Goal: Task Accomplishment & Management: Complete application form

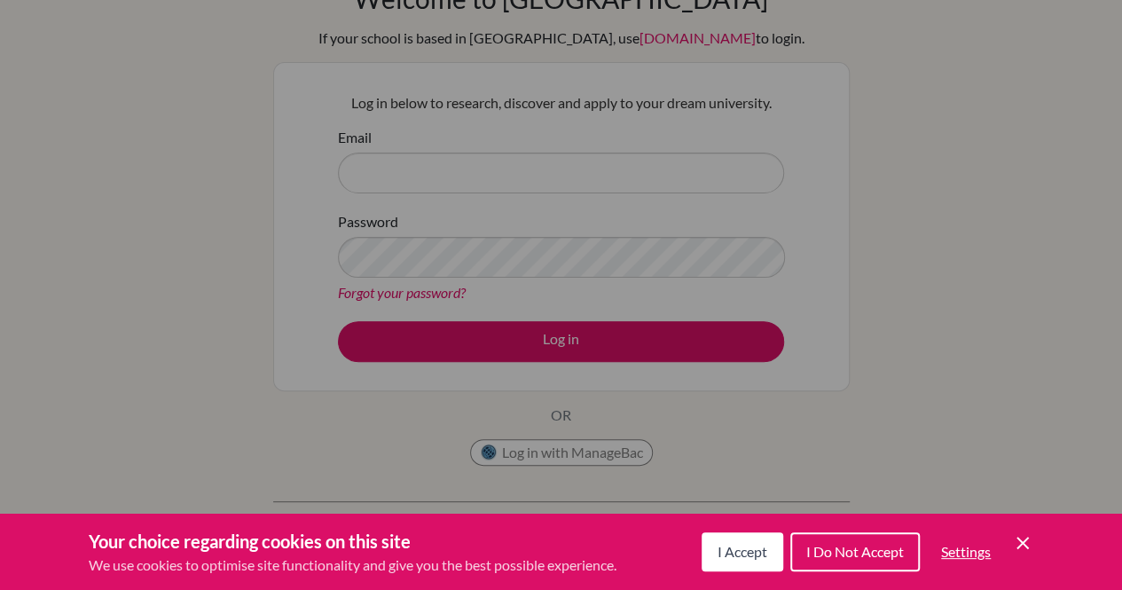
scroll to position [142, 0]
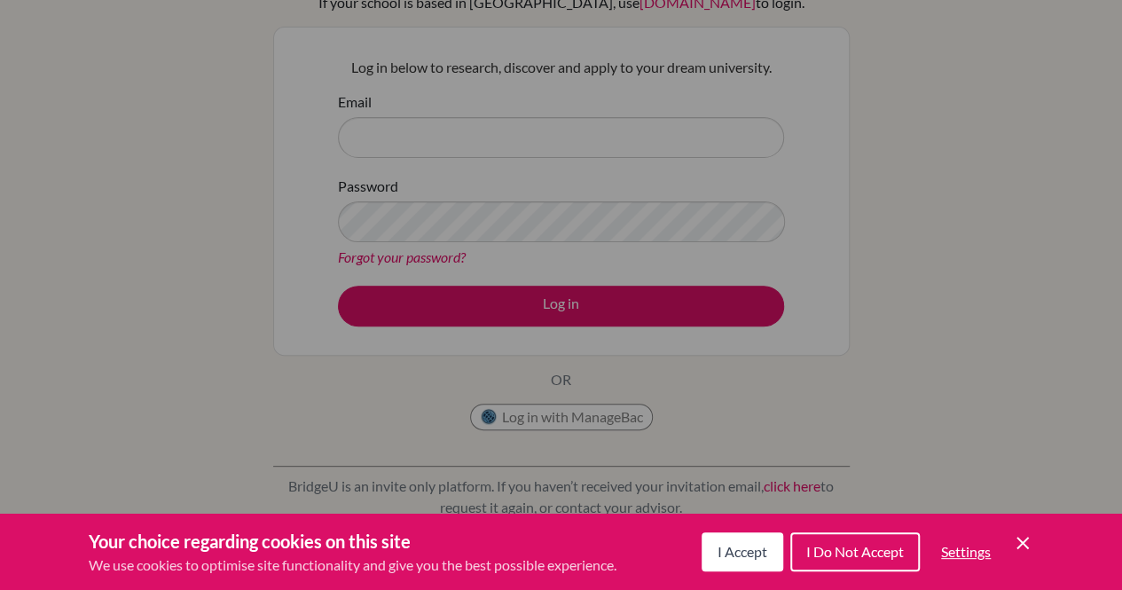
click at [727, 565] on button "I Accept" at bounding box center [742, 551] width 82 height 39
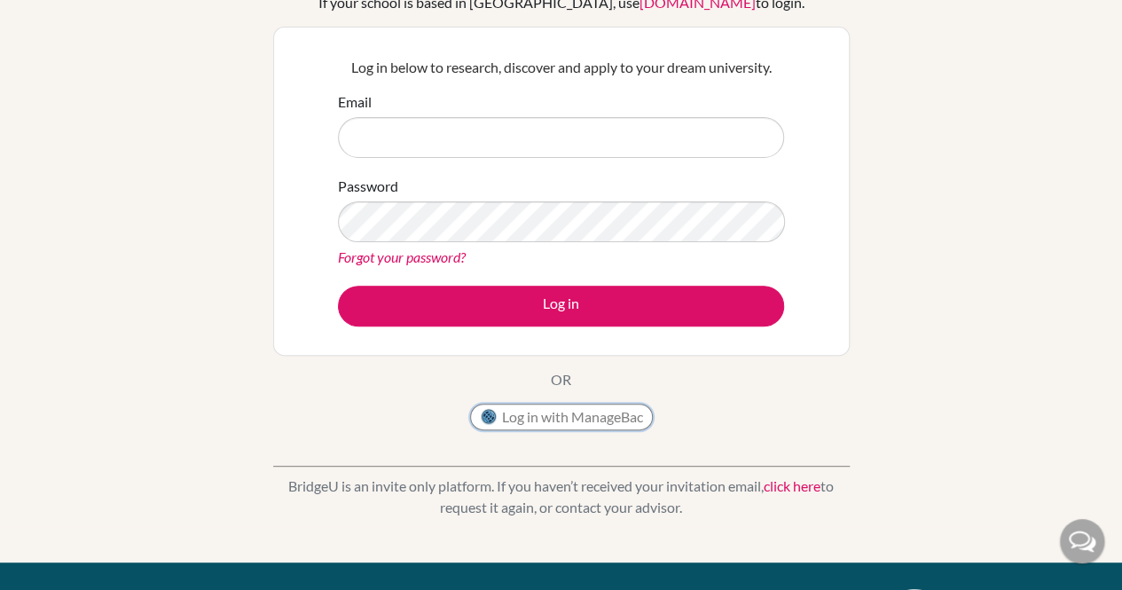
drag, startPoint x: 600, startPoint y: 409, endPoint x: 231, endPoint y: 372, distance: 370.7
click at [231, 372] on div "Welcome to BridgeU If your school is based in China, use app.bridge-u.com.cn to…" at bounding box center [561, 237] width 1122 height 580
click at [786, 485] on link "click here" at bounding box center [791, 485] width 57 height 17
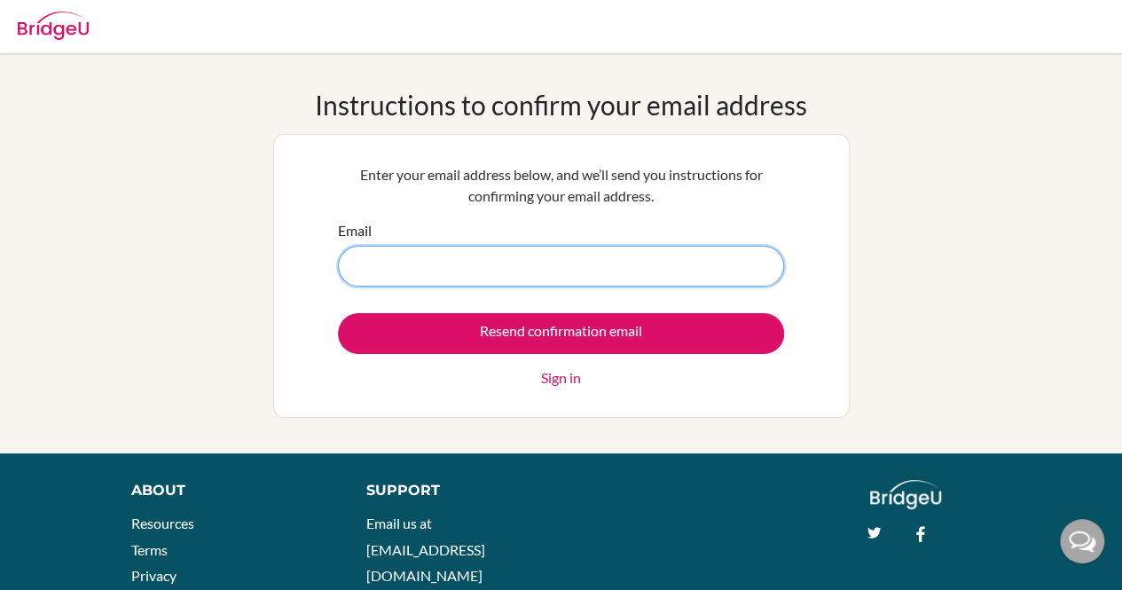
click at [525, 281] on input "Email" at bounding box center [561, 266] width 446 height 41
paste input "[PERSON_NAME][EMAIL_ADDRESS][PERSON_NAME][DOMAIN_NAME]"
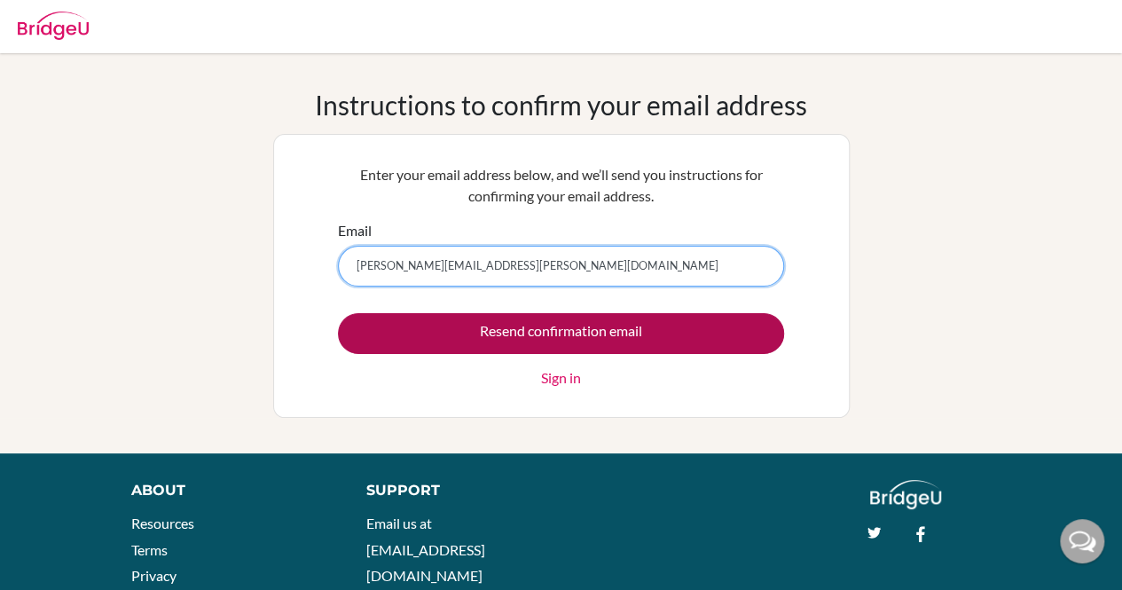
type input "[PERSON_NAME][EMAIL_ADDRESS][PERSON_NAME][DOMAIN_NAME]"
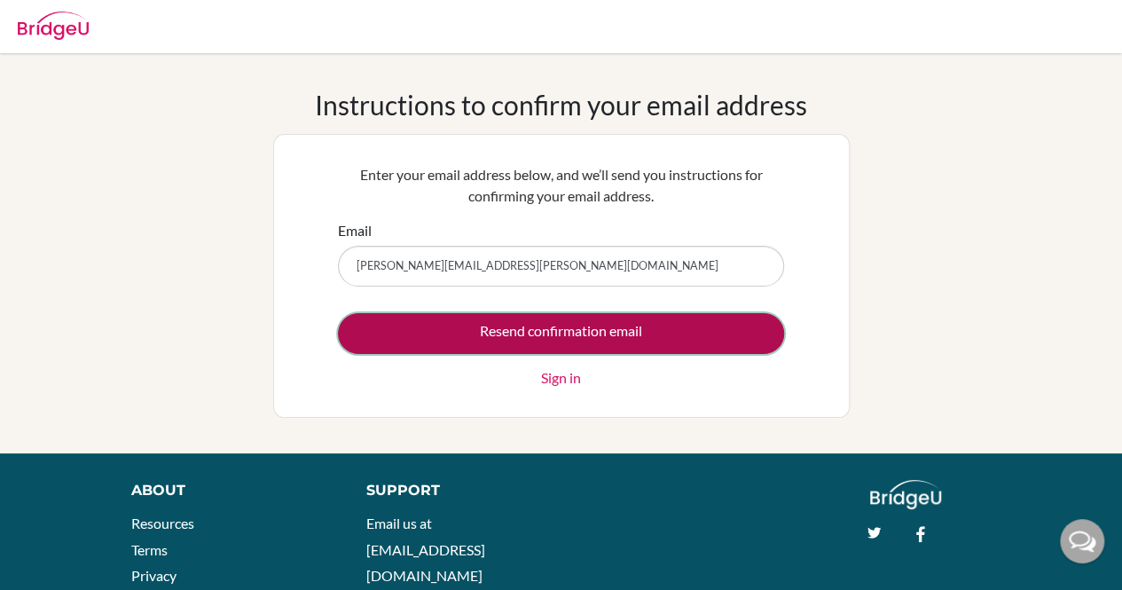
click at [512, 325] on input "Resend confirmation email" at bounding box center [561, 333] width 446 height 41
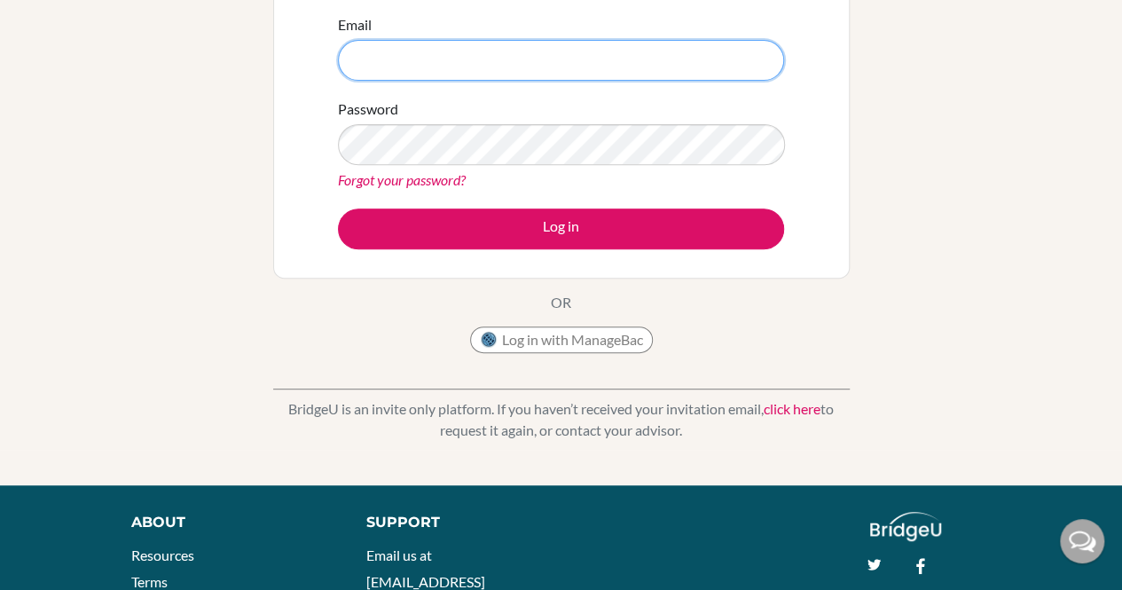
scroll to position [296, 0]
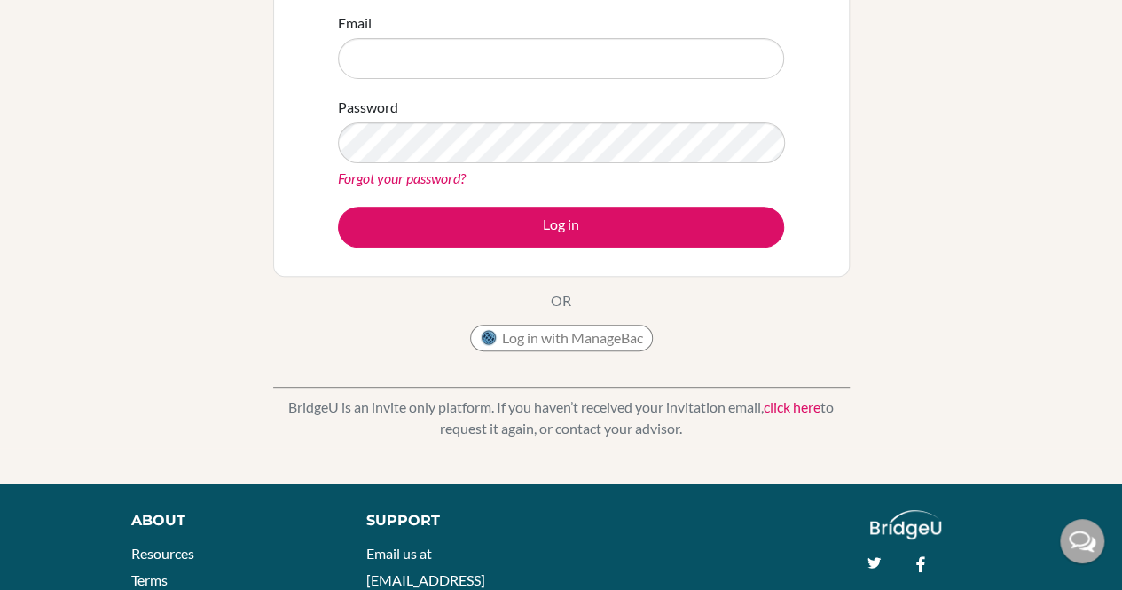
scroll to position [249, 0]
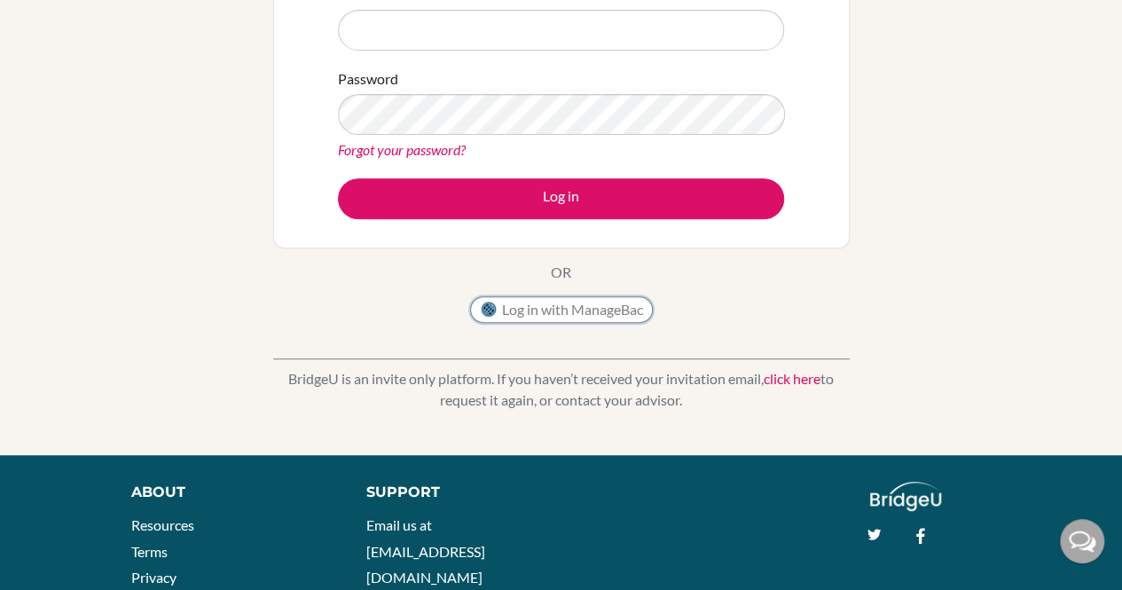
click at [591, 299] on button "Log in with ManageBac" at bounding box center [561, 309] width 183 height 27
